Goal: Information Seeking & Learning: Learn about a topic

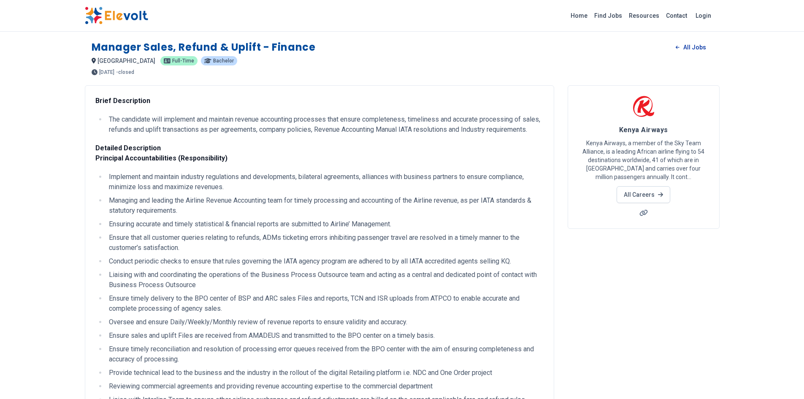
click at [695, 48] on link "All Jobs" at bounding box center [690, 47] width 43 height 13
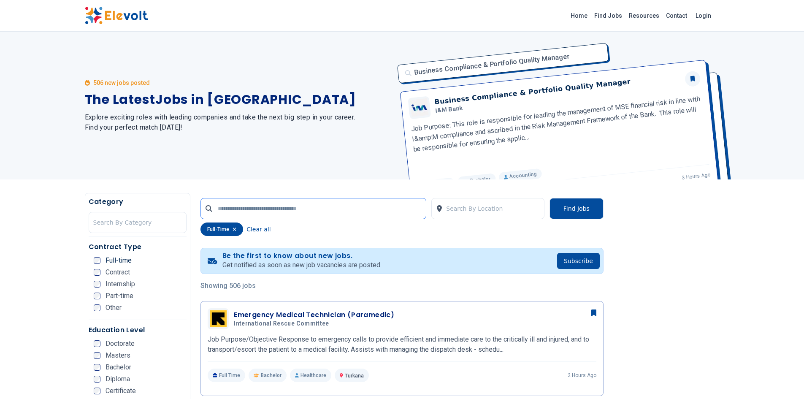
click at [263, 211] on input "text" at bounding box center [313, 208] width 226 height 21
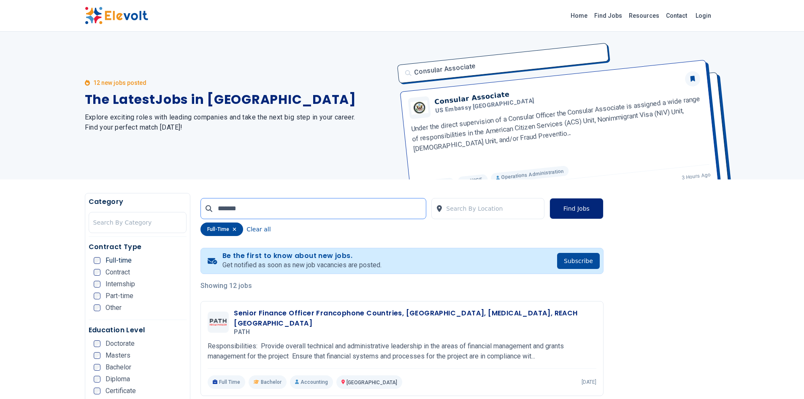
type input "*******"
click at [566, 214] on button "Find Jobs" at bounding box center [576, 208] width 54 height 21
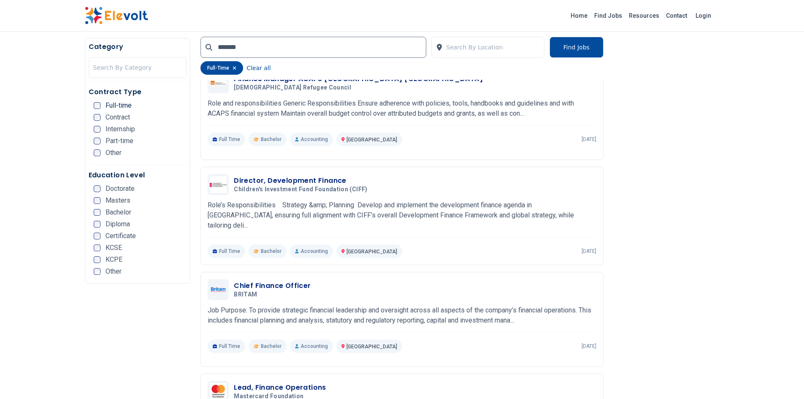
scroll to position [42, 0]
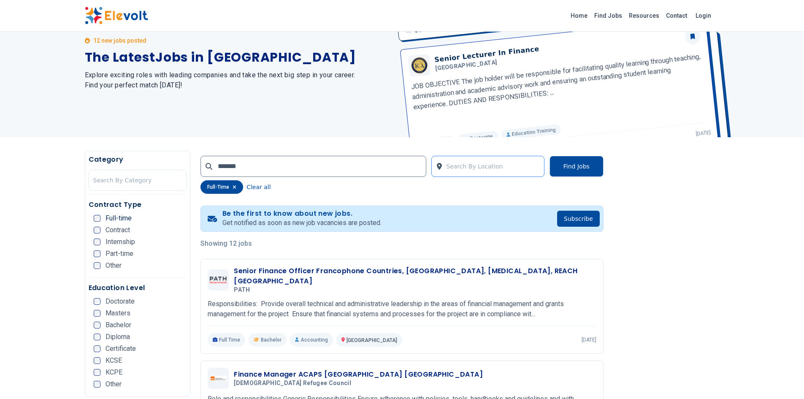
click at [481, 163] on div at bounding box center [493, 166] width 94 height 17
type input "*"
click at [715, 197] on div at bounding box center [667, 191] width 106 height 14
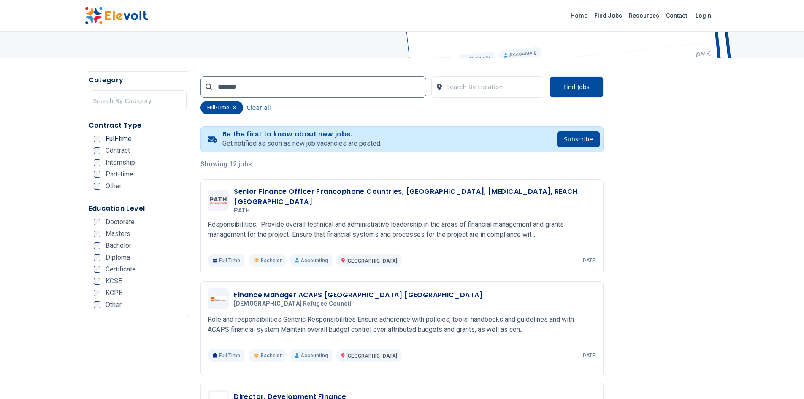
scroll to position [127, 0]
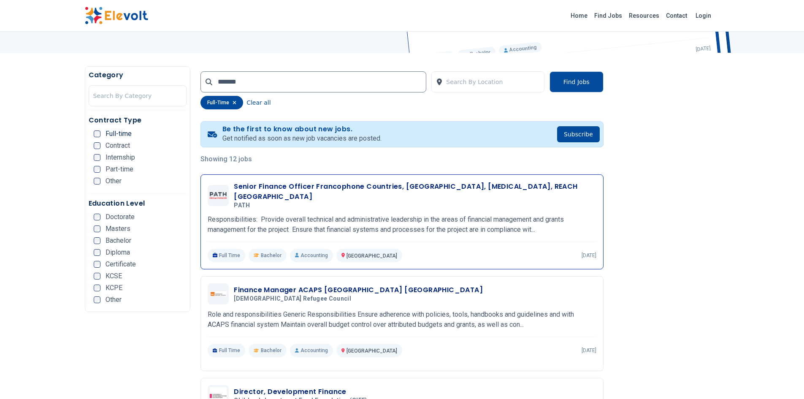
click at [370, 187] on h3 "Senior Finance Officer Francophone Countries, Malaria, Neglected Tropical Disea…" at bounding box center [415, 191] width 363 height 20
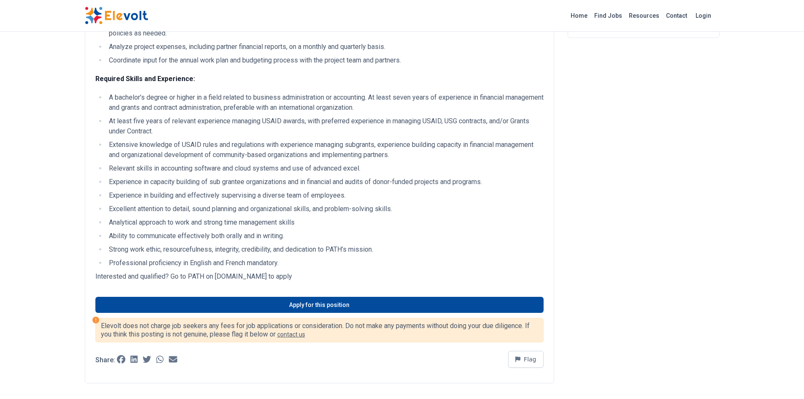
scroll to position [211, 0]
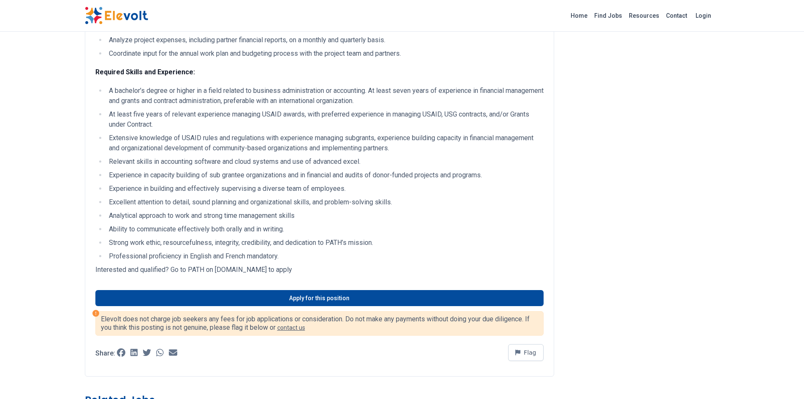
drag, startPoint x: 306, startPoint y: 265, endPoint x: 246, endPoint y: 268, distance: 60.4
click at [246, 268] on p "Interested and qualified? Go to PATH on [DOMAIN_NAME] to apply" at bounding box center [319, 270] width 448 height 10
copy p "[DOMAIN_NAME]"
